Goal: Task Accomplishment & Management: Use online tool/utility

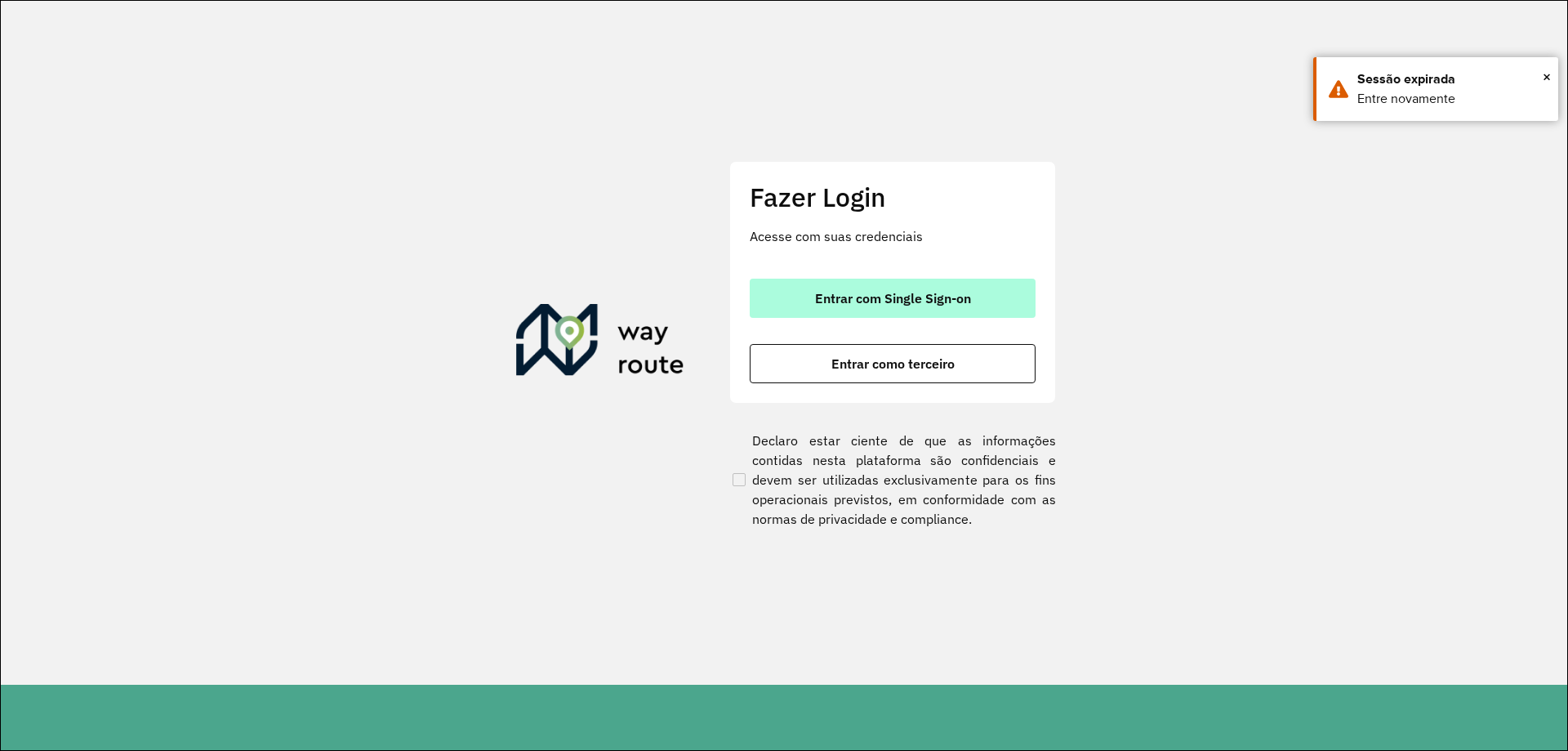
click at [881, 311] on button "Entrar com Single Sign-on" at bounding box center [893, 298] width 286 height 39
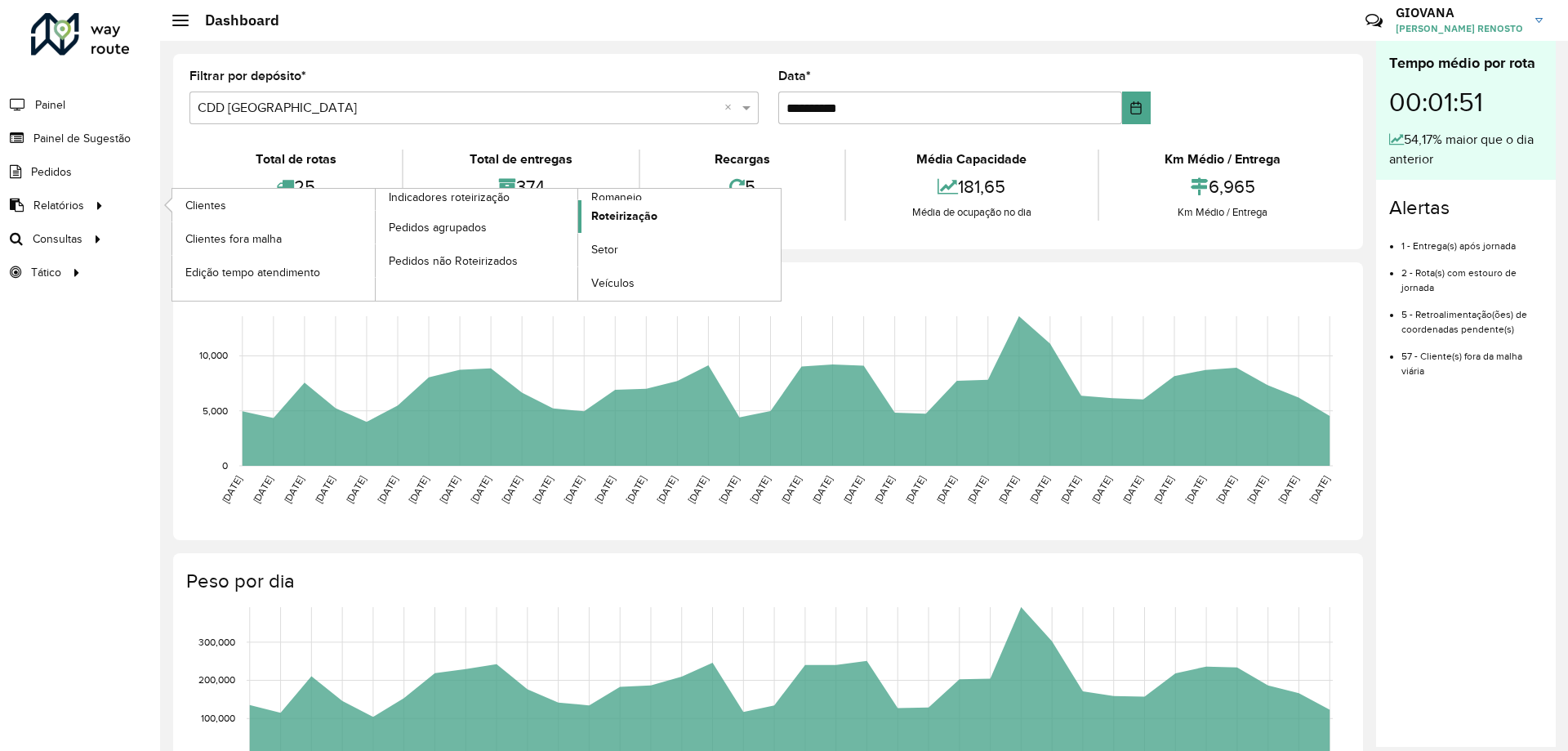
click at [679, 205] on link "Roteirização" at bounding box center [679, 217] width 203 height 33
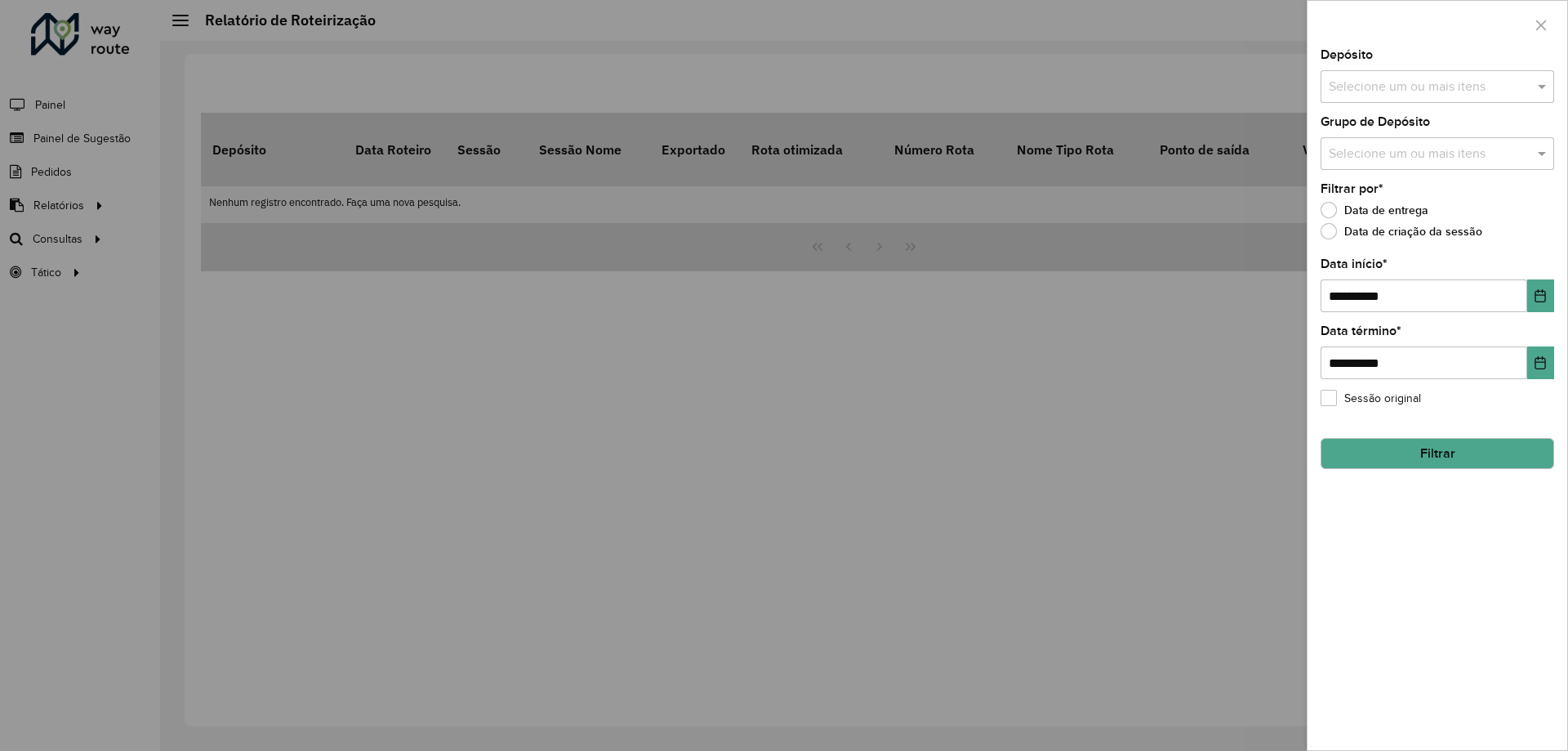
click at [1511, 84] on input "text" at bounding box center [1428, 87] width 209 height 20
click at [1390, 132] on button "Selecionar Todos" at bounding box center [1378, 136] width 103 height 25
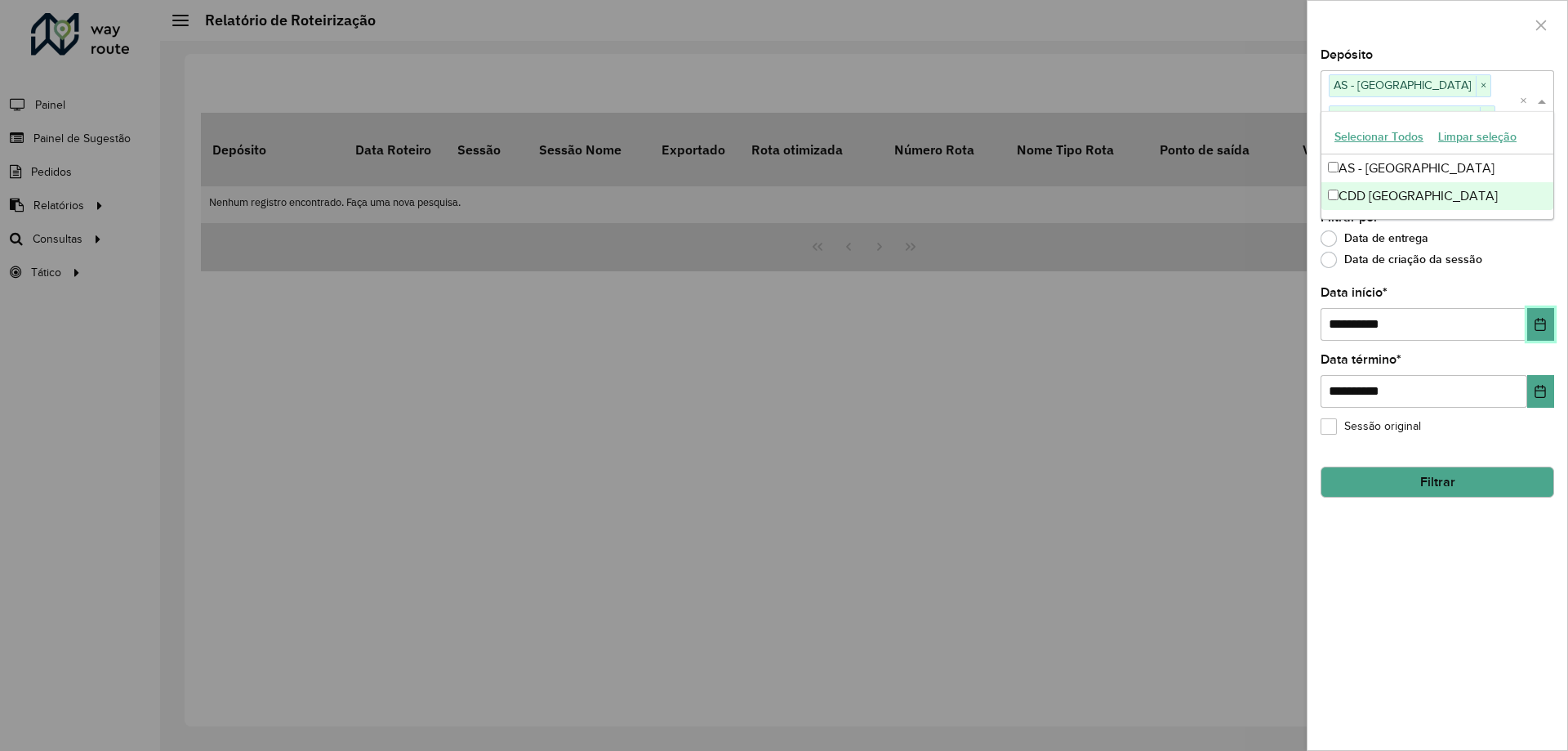
click at [1548, 311] on button "Choose Date" at bounding box center [1540, 325] width 27 height 33
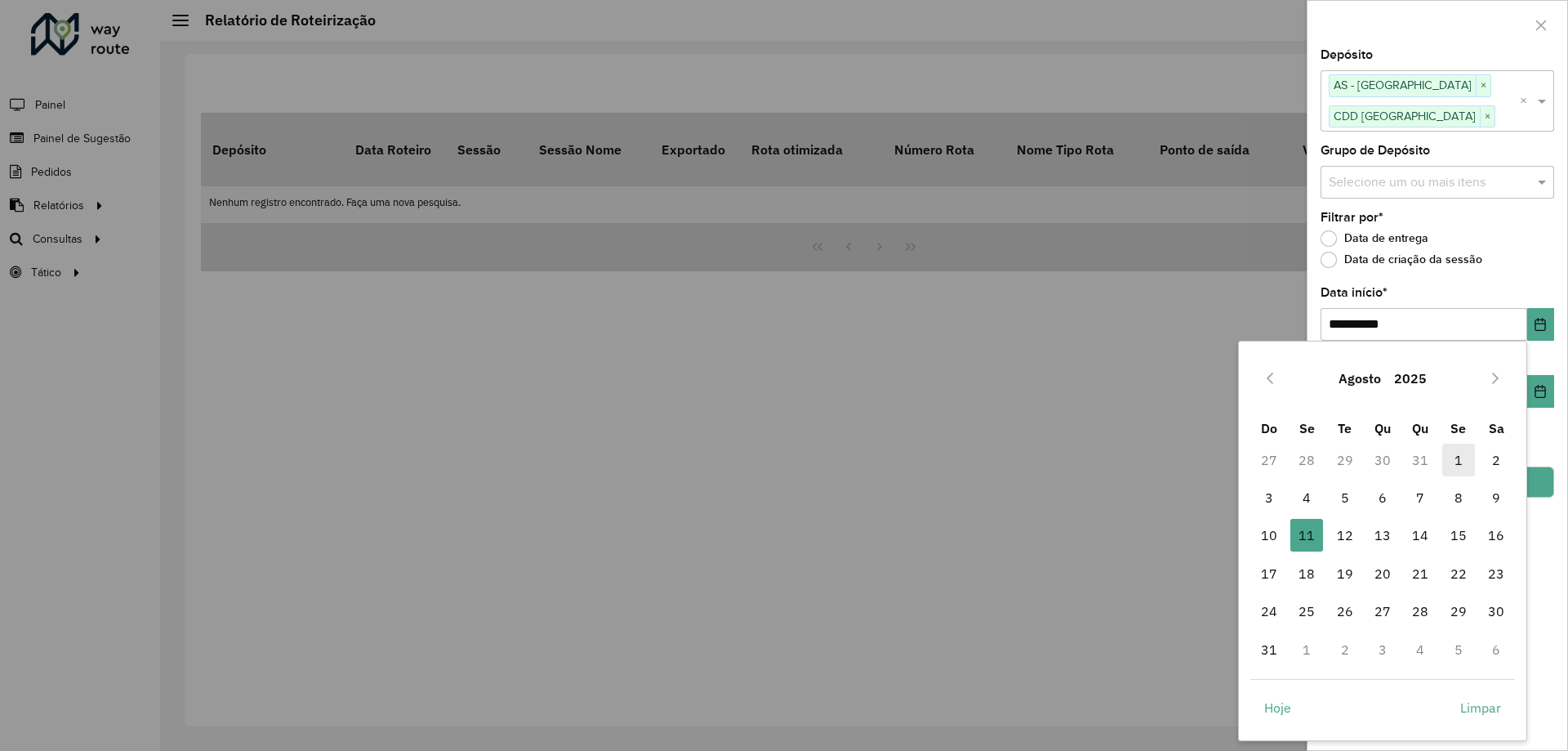
click at [1455, 462] on span "1" at bounding box center [1459, 460] width 33 height 33
type input "**********"
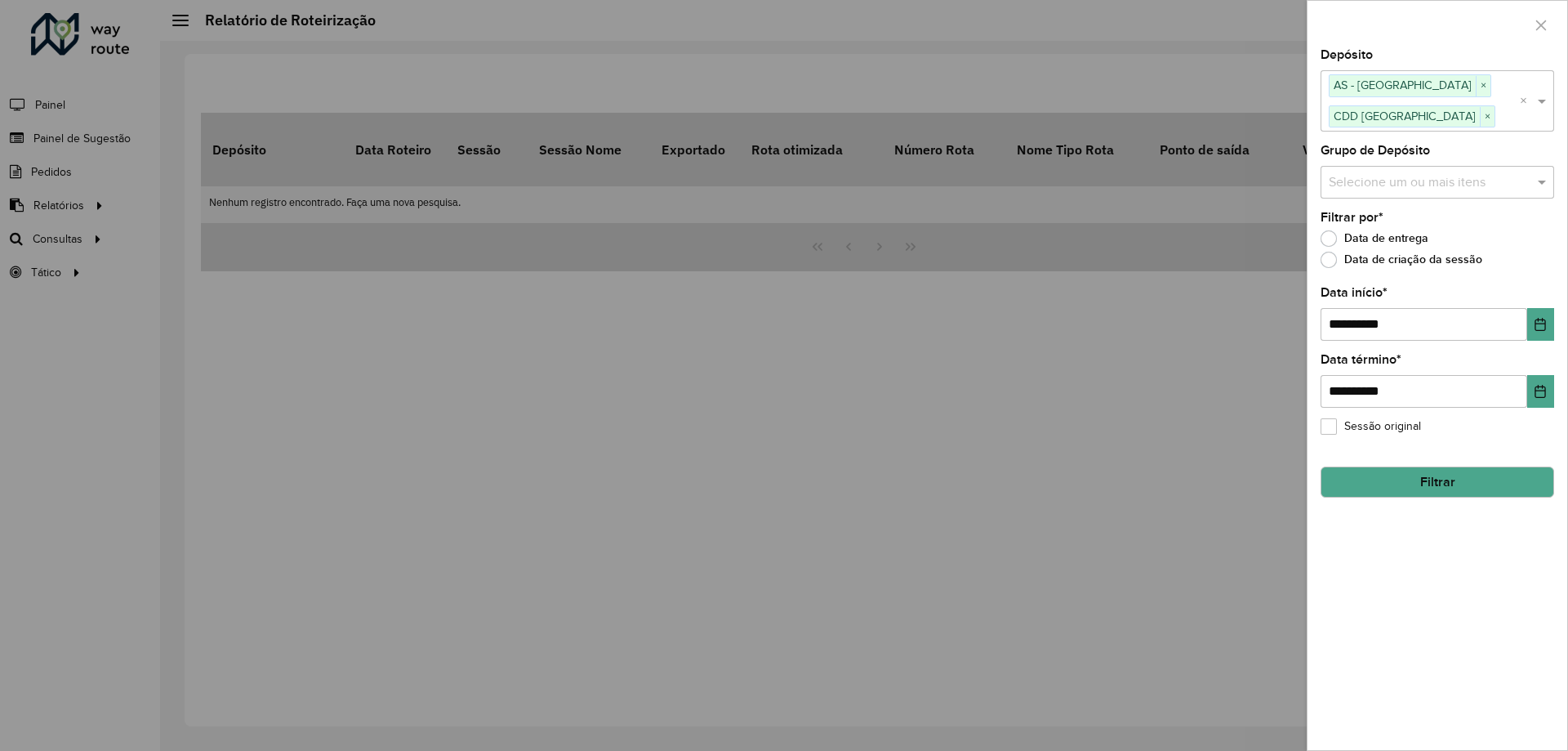
click at [1559, 540] on div "**********" at bounding box center [1437, 399] width 260 height 701
click at [1460, 491] on button "Filtrar" at bounding box center [1437, 482] width 233 height 31
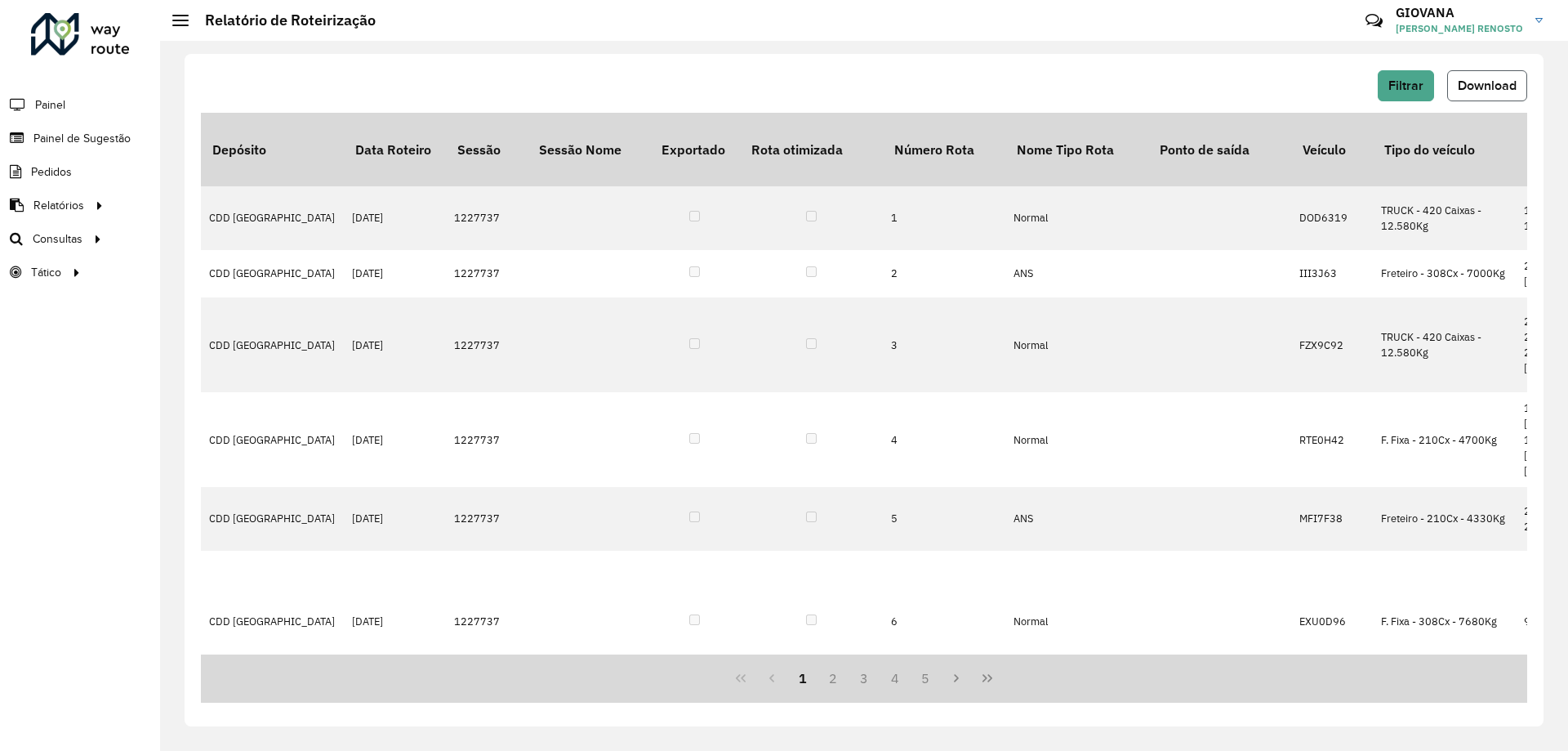
click at [1460, 78] on span "Download" at bounding box center [1487, 85] width 59 height 14
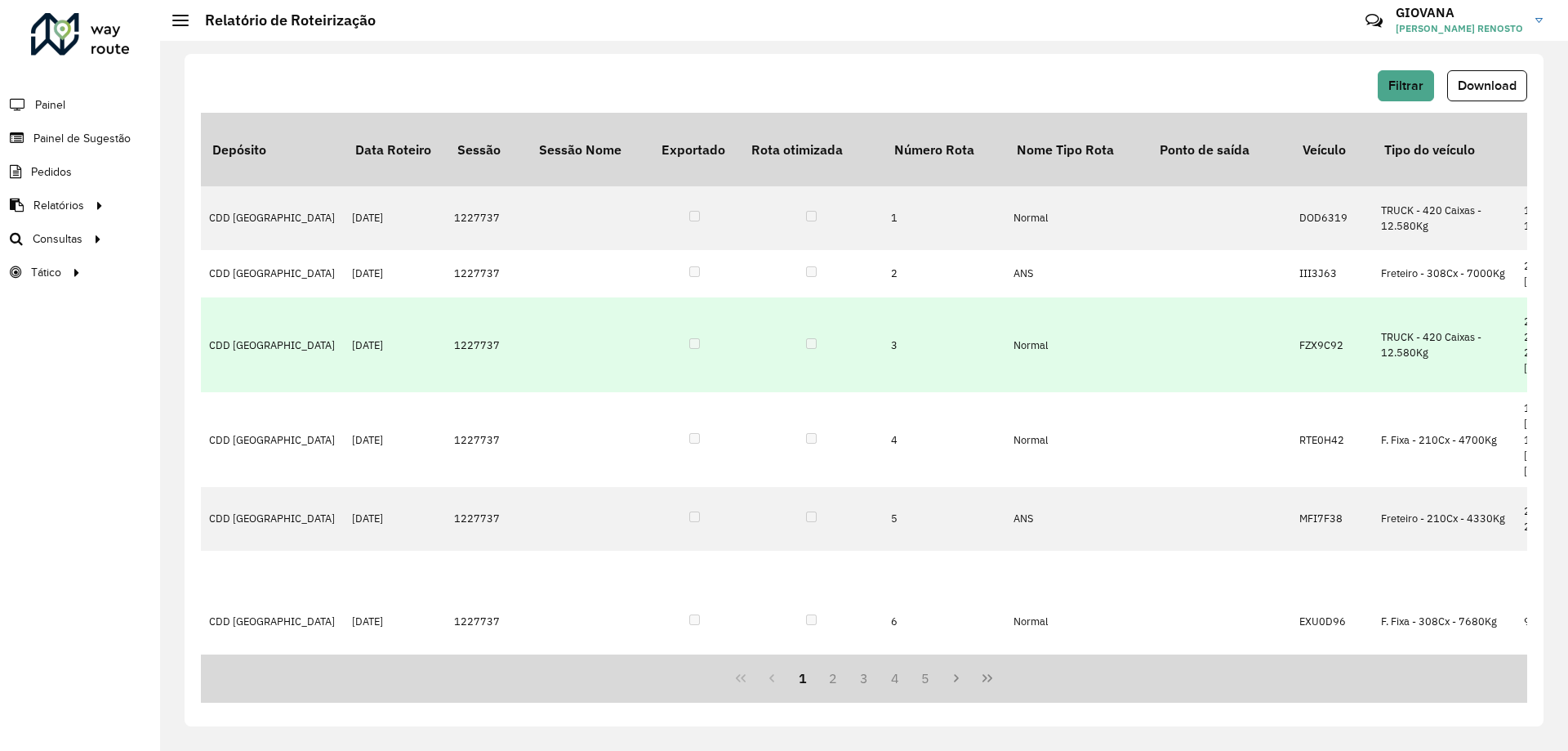
scroll to position [81, 0]
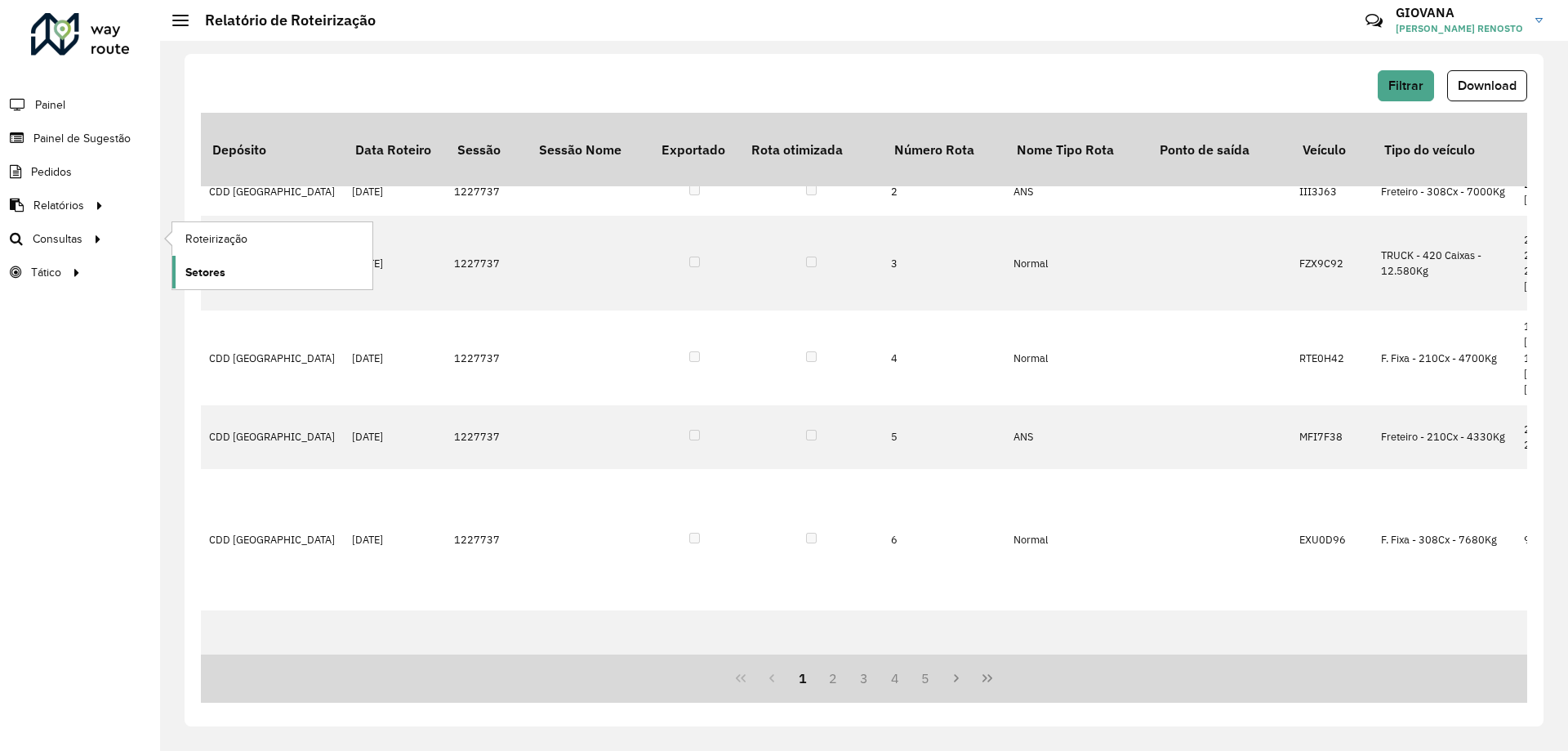
click at [269, 270] on link "Setores" at bounding box center [273, 272] width 200 height 33
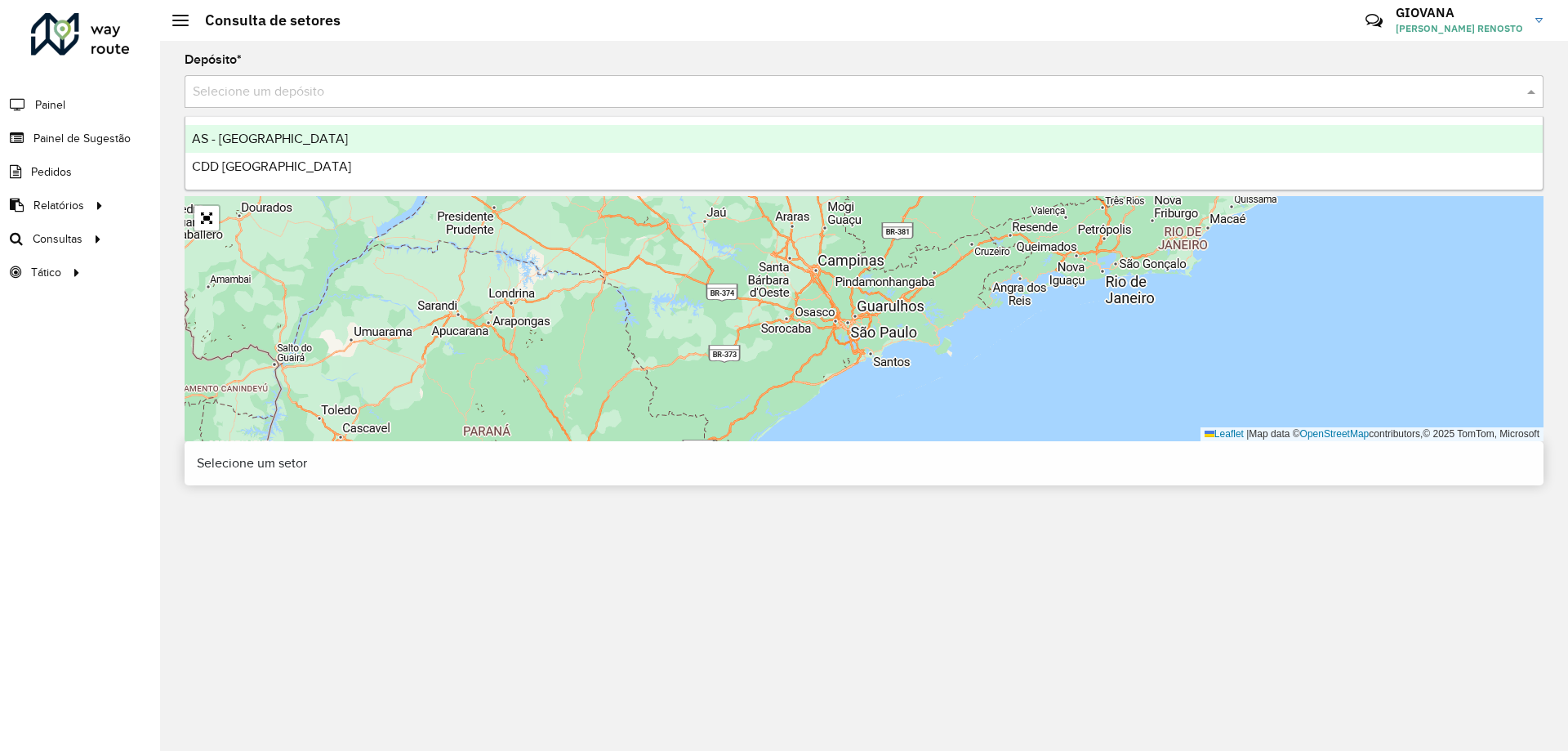
click at [334, 99] on input "text" at bounding box center [848, 92] width 1310 height 20
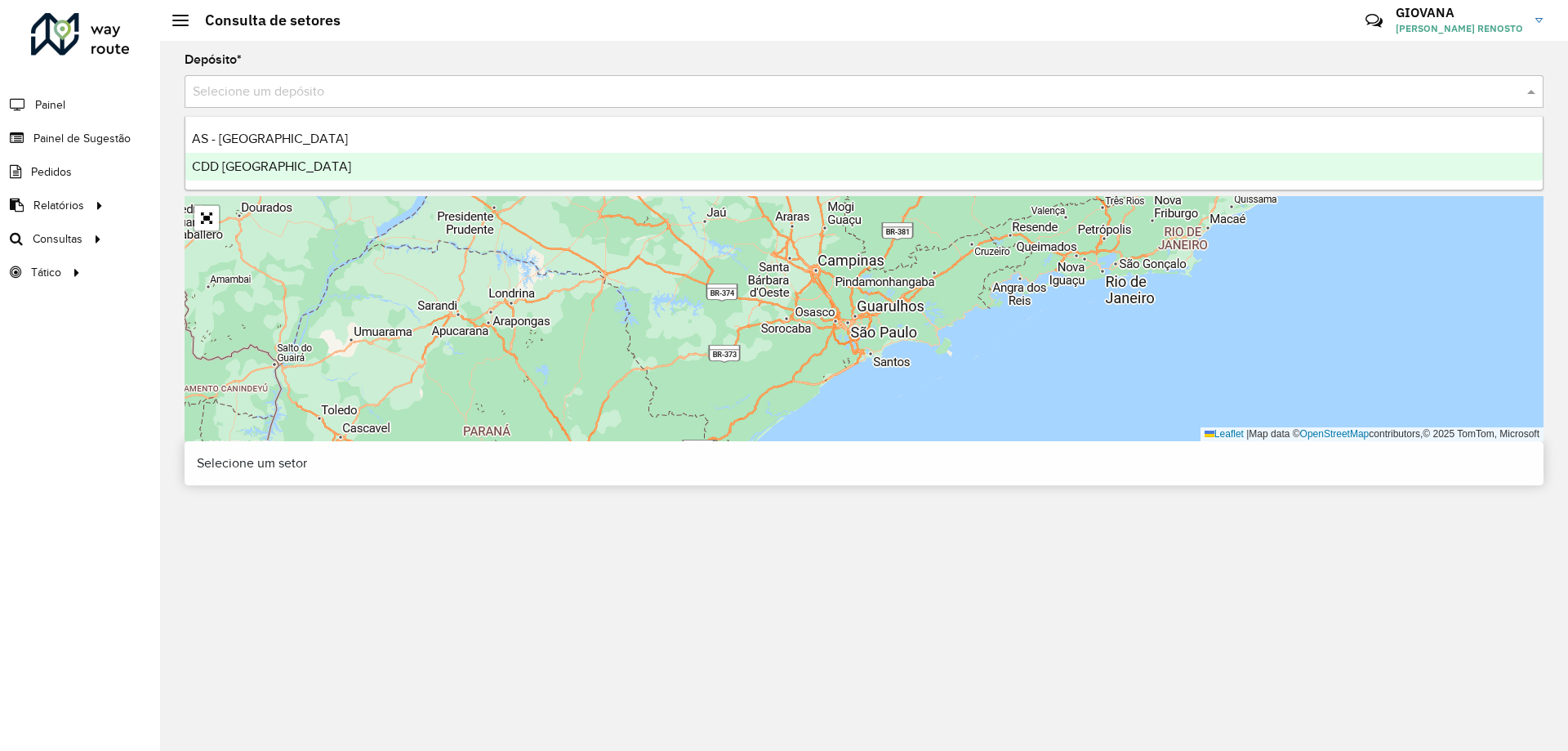
click at [327, 168] on div "CDD [GEOGRAPHIC_DATA]" at bounding box center [864, 167] width 1357 height 28
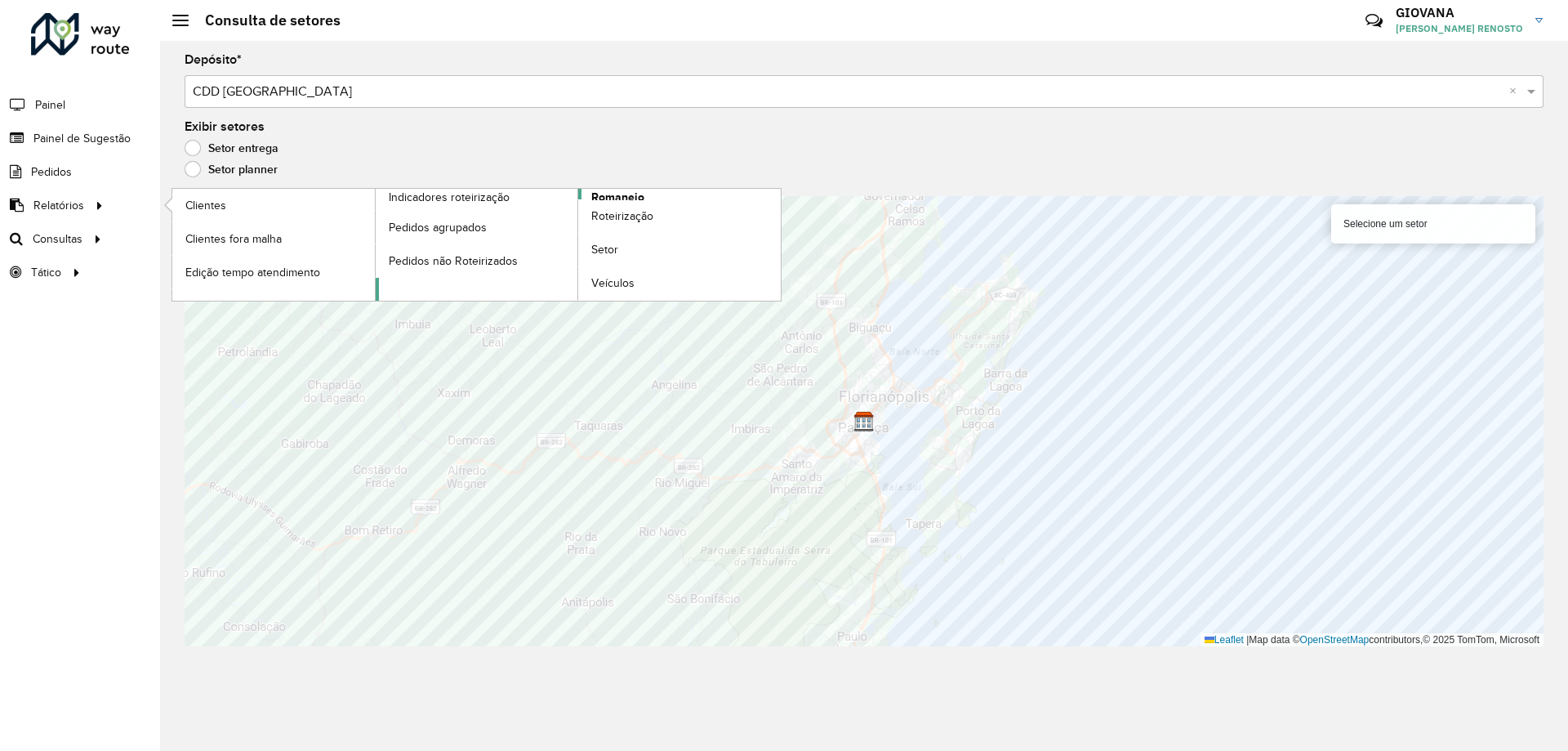
click at [677, 196] on link "Romaneio" at bounding box center [578, 245] width 406 height 112
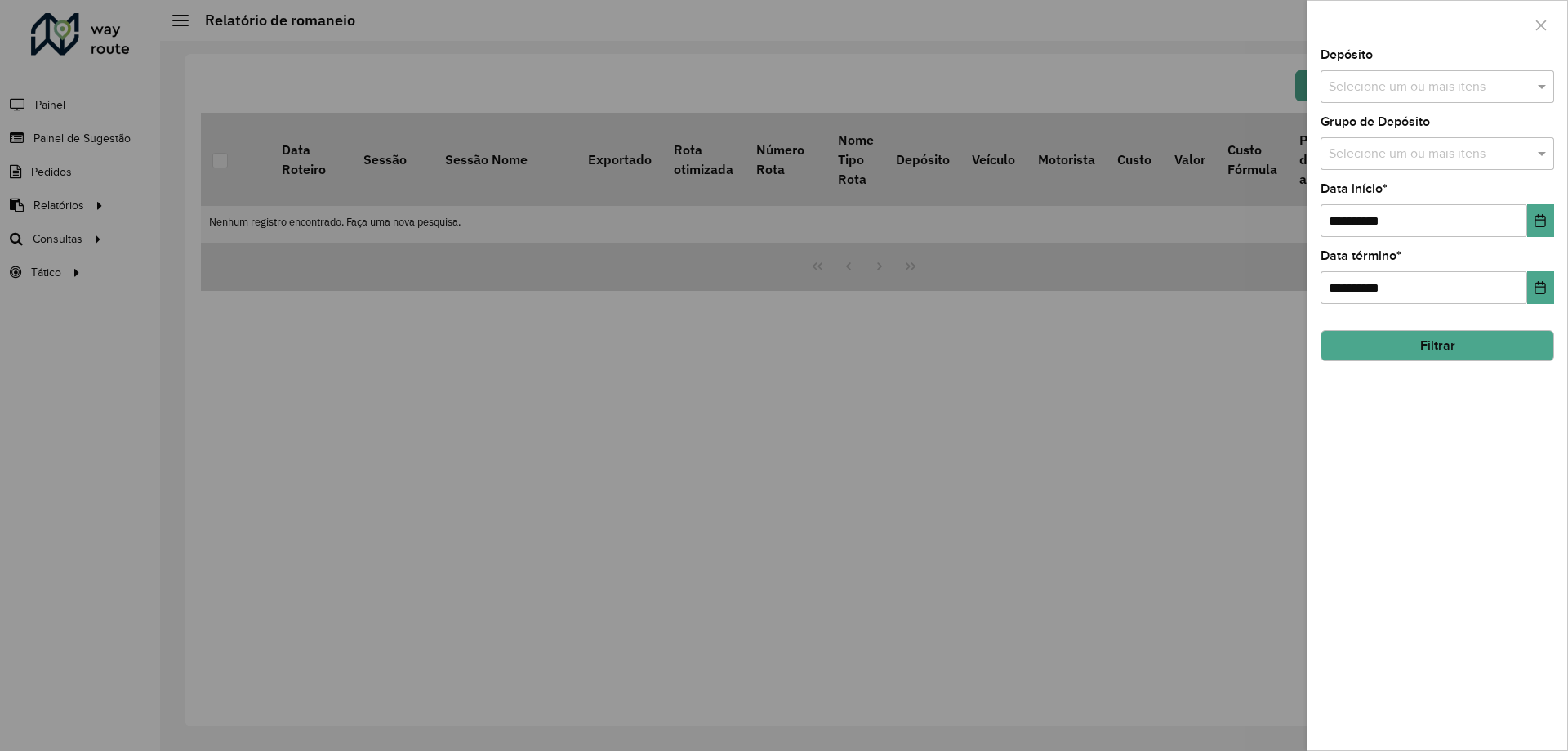
click at [1379, 77] on input "text" at bounding box center [1428, 87] width 209 height 20
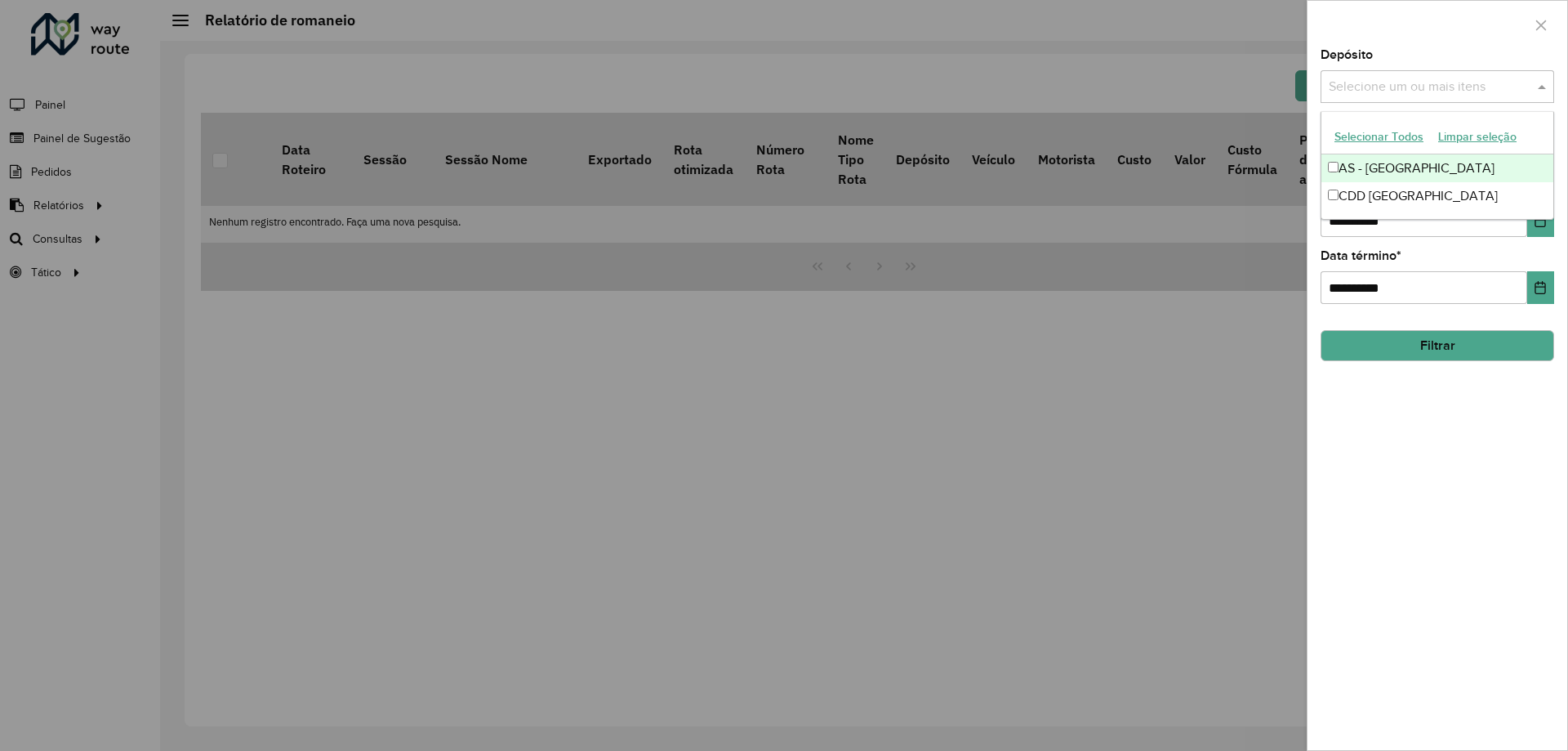
drag, startPoint x: 676, startPoint y: 349, endPoint x: 615, endPoint y: 346, distance: 61.1
click at [674, 349] on div at bounding box center [784, 376] width 1568 height 751
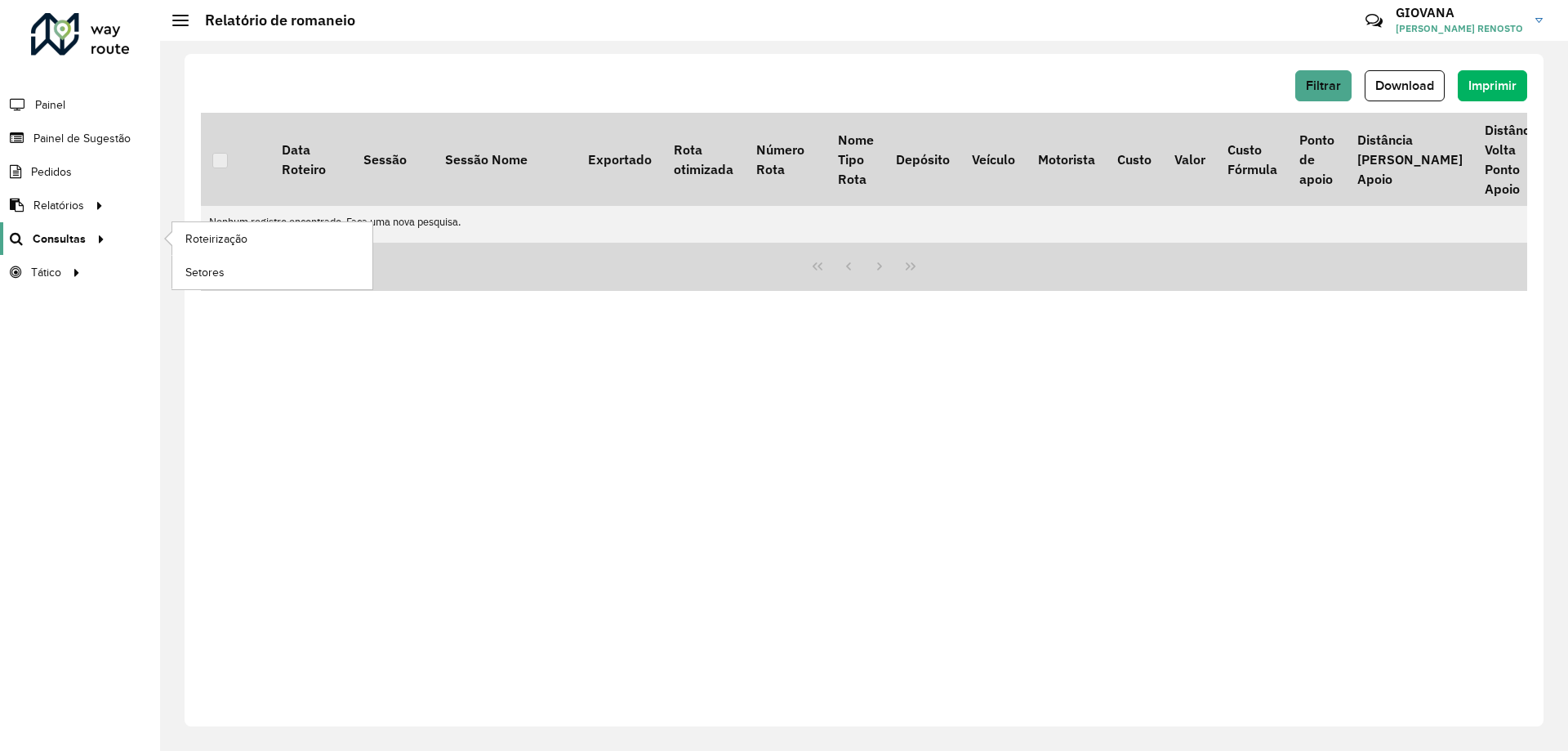
click at [99, 237] on icon at bounding box center [98, 237] width 14 height 25
click at [273, 236] on link "Roteirização" at bounding box center [273, 238] width 200 height 33
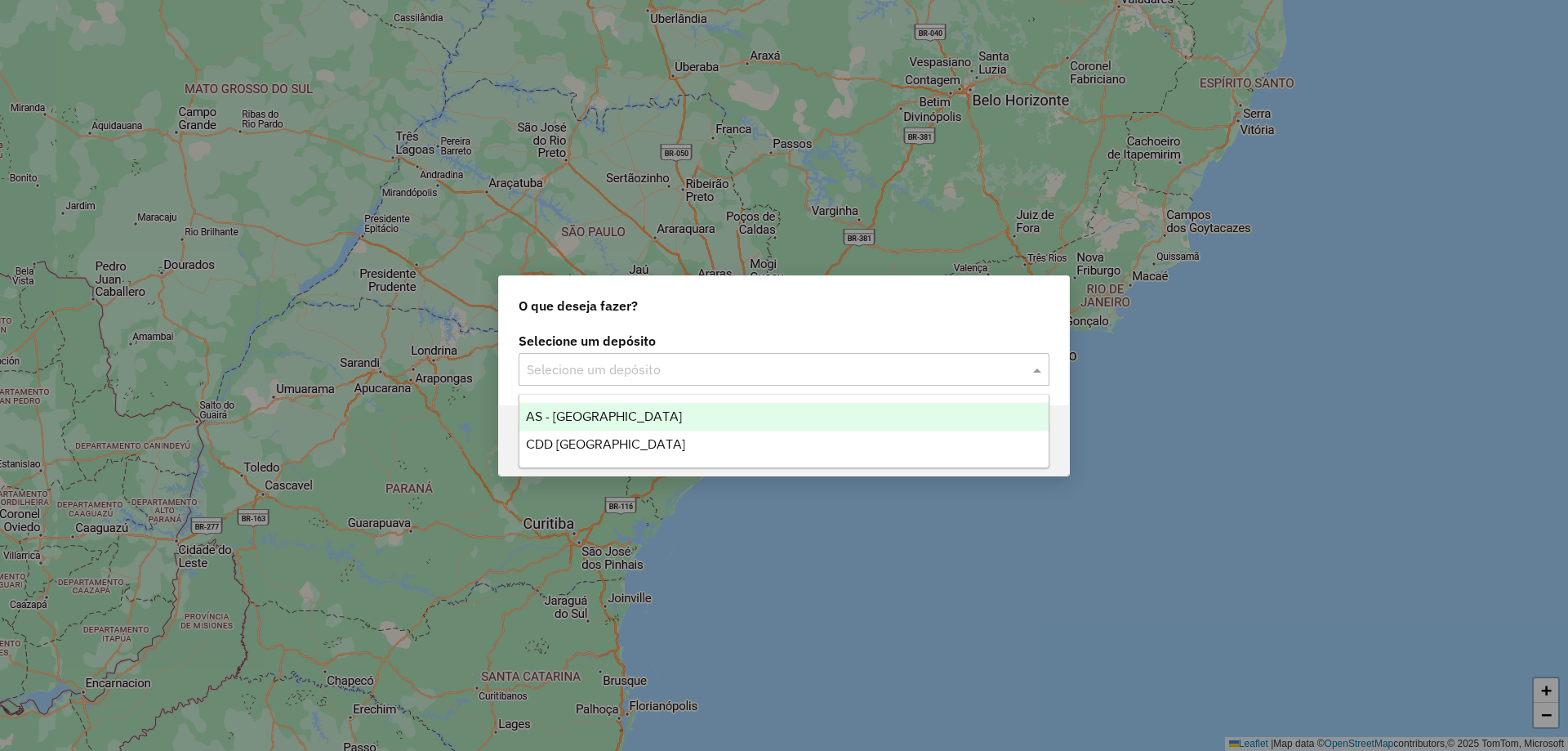
click at [687, 435] on div "CDD [GEOGRAPHIC_DATA]" at bounding box center [784, 445] width 529 height 28
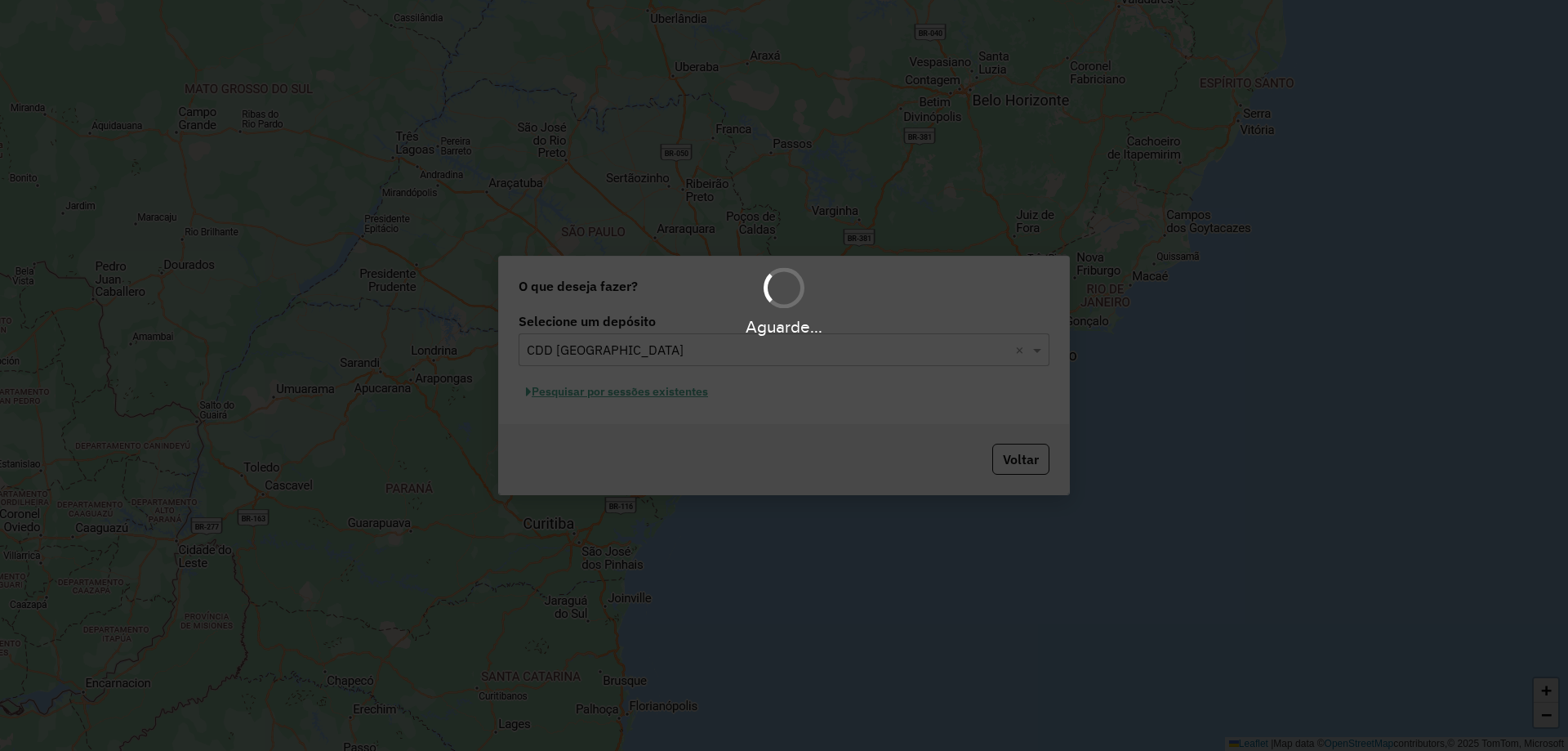
click at [711, 403] on div "Aguarde..." at bounding box center [784, 376] width 1568 height 751
click at [675, 398] on div "Aguarde..." at bounding box center [784, 376] width 1568 height 751
click at [642, 394] on div "Aguarde..." at bounding box center [784, 376] width 1568 height 751
click at [642, 389] on div "Aguarde..." at bounding box center [784, 376] width 1568 height 751
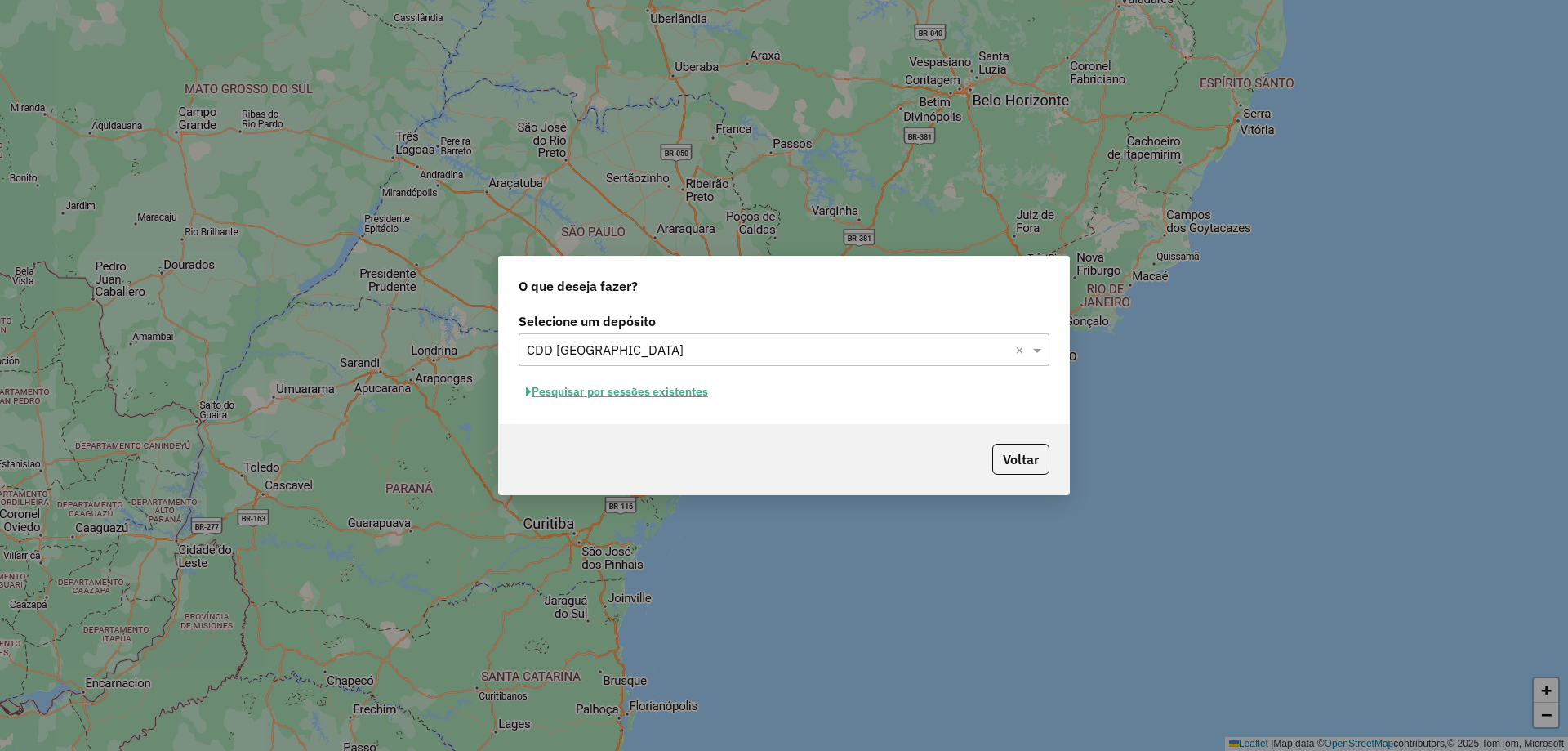
click at [680, 394] on button "Pesquisar por sessões existentes" at bounding box center [617, 391] width 197 height 25
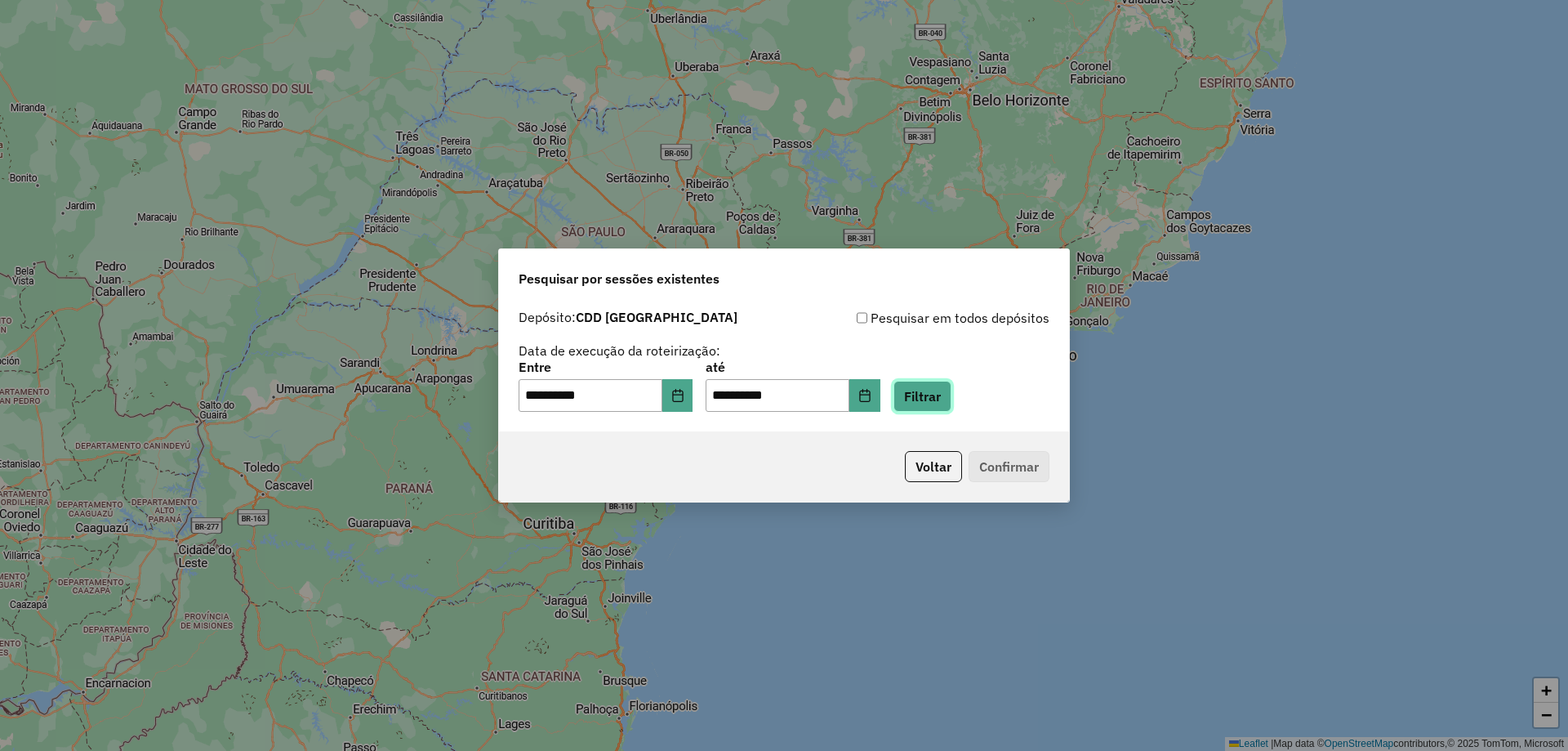
click at [926, 392] on button "Filtrar" at bounding box center [922, 396] width 58 height 31
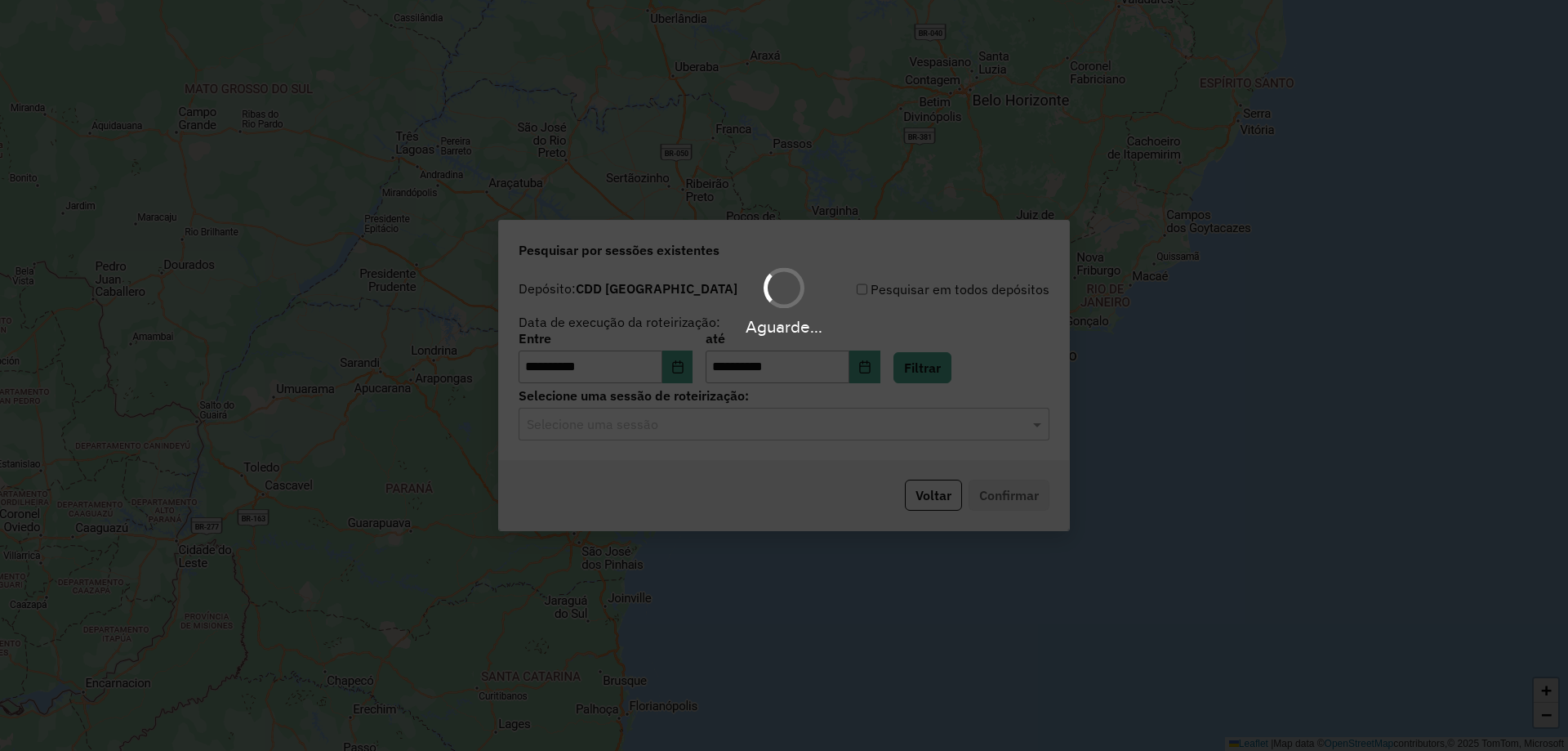
click at [748, 429] on div "Aguarde..." at bounding box center [784, 376] width 1568 height 751
click at [807, 425] on input "text" at bounding box center [767, 425] width 482 height 20
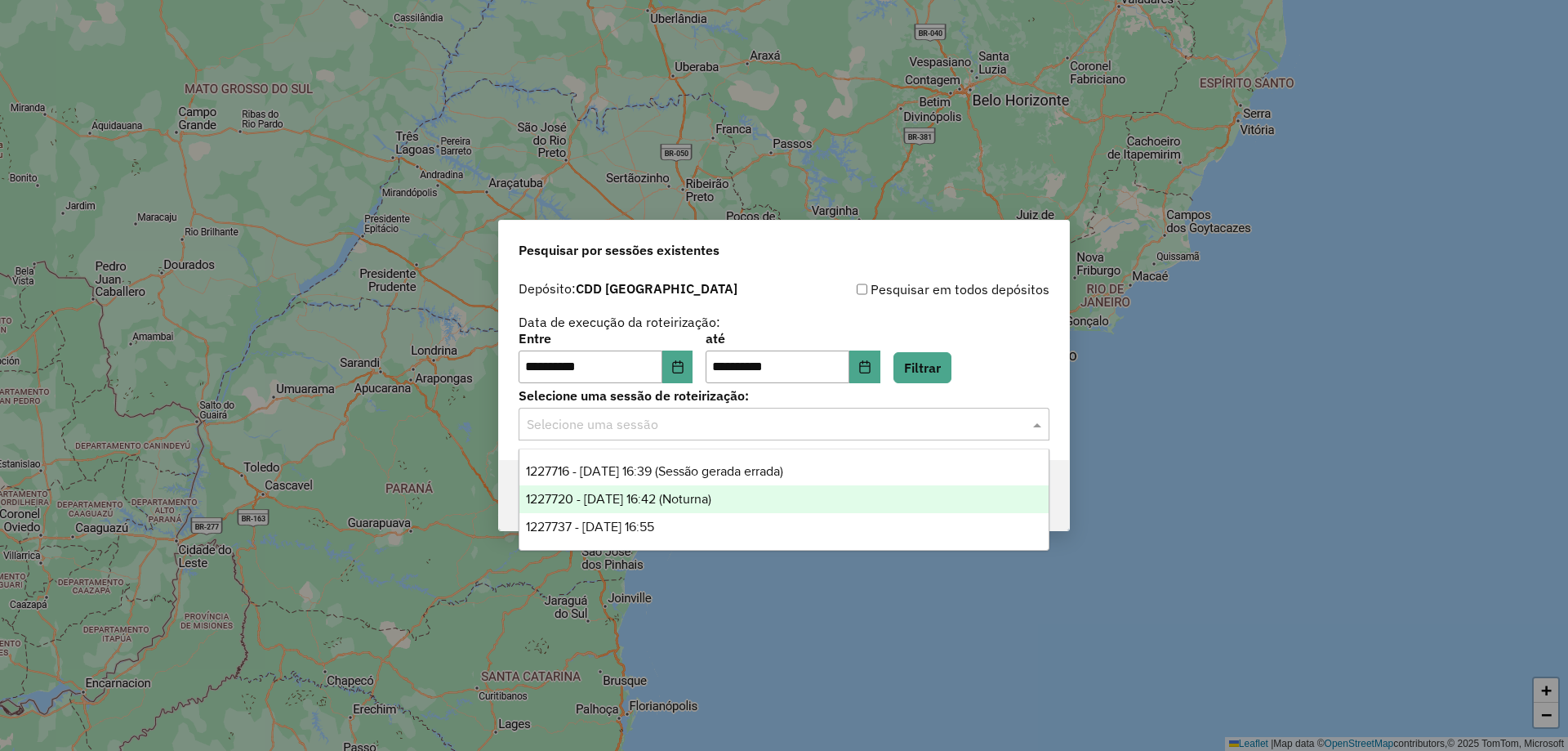
click at [711, 497] on span "1227720 - 11/08/2025 16:42 (Noturna)" at bounding box center [618, 498] width 186 height 14
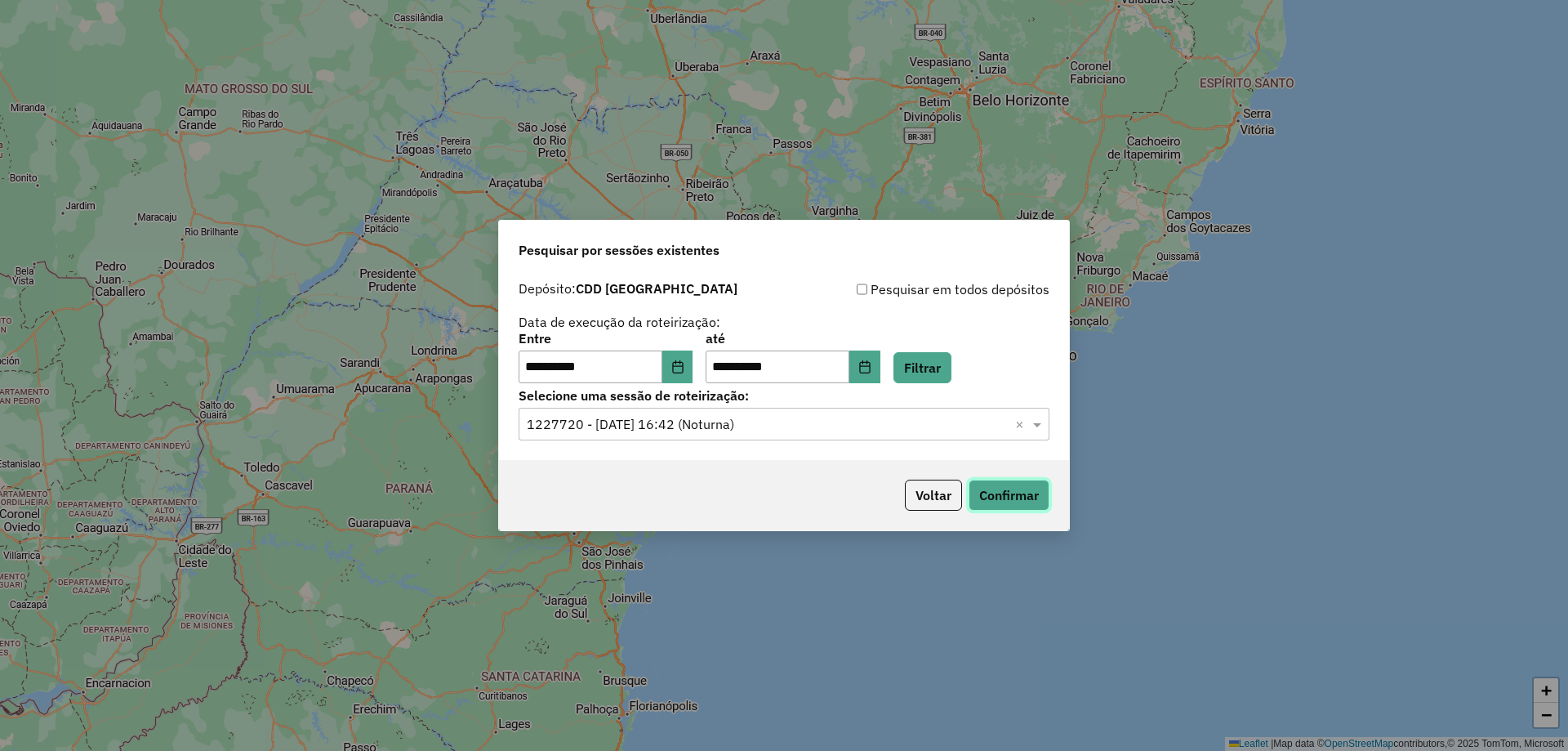
click at [975, 493] on button "Confirmar" at bounding box center [1009, 495] width 80 height 31
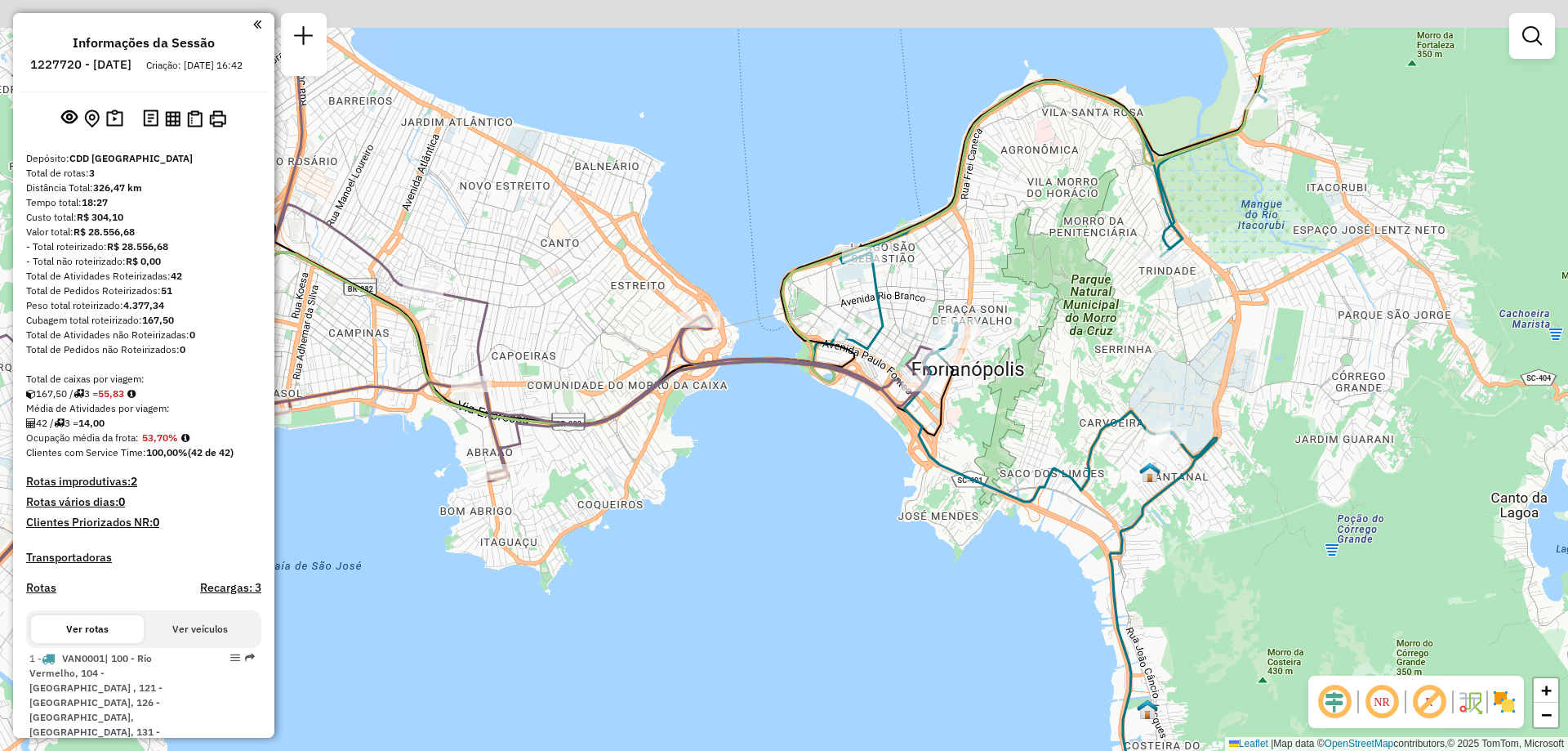
drag, startPoint x: 860, startPoint y: 287, endPoint x: 881, endPoint y: 488, distance: 202.1
click at [881, 488] on div "Janela de atendimento Grade de atendimento Capacidade Transportadoras Veículos …" at bounding box center [784, 376] width 1568 height 751
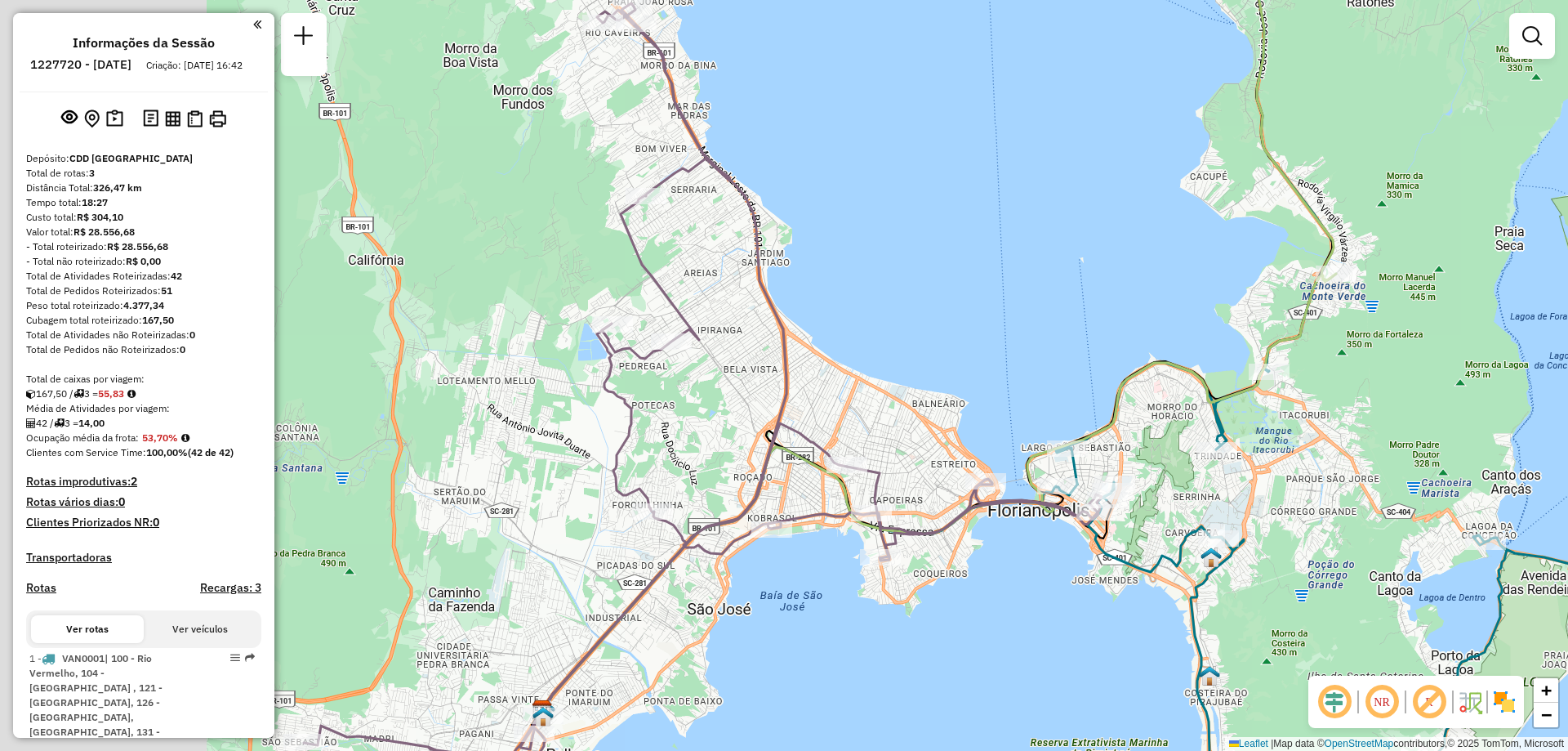
drag, startPoint x: 737, startPoint y: 637, endPoint x: 1051, endPoint y: 609, distance: 315.2
click at [1051, 609] on div "Janela de atendimento Grade de atendimento Capacidade Transportadoras Veículos …" at bounding box center [784, 376] width 1568 height 751
